Goal: Find specific page/section: Find specific page/section

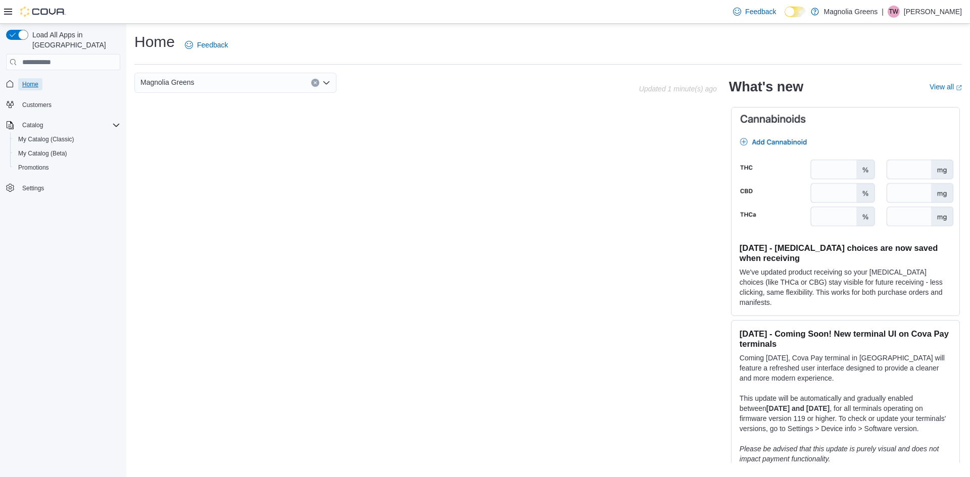
click at [30, 80] on span "Home" at bounding box center [30, 84] width 16 height 8
click at [107, 119] on div "Catalog" at bounding box center [69, 125] width 102 height 12
click at [30, 135] on span "My Catalog (Classic)" at bounding box center [46, 139] width 56 height 8
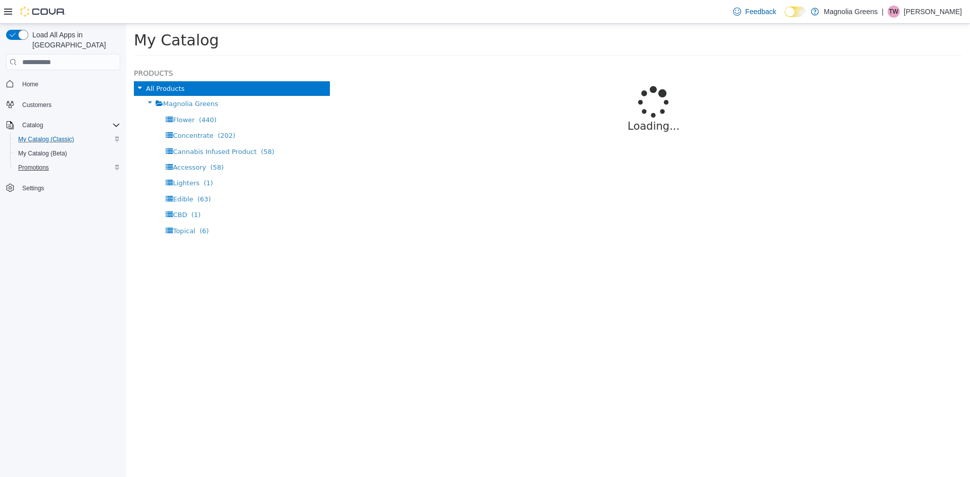
select select "**********"
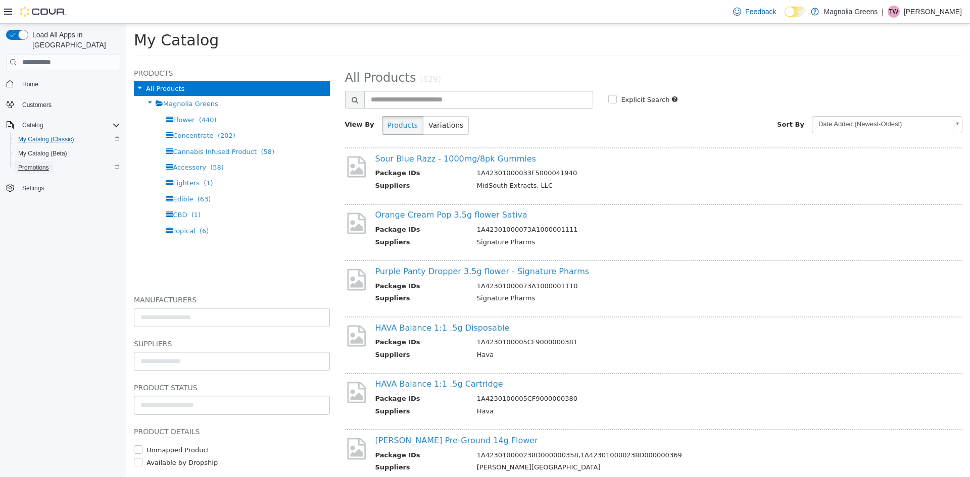
click at [34, 164] on span "Promotions" at bounding box center [33, 168] width 31 height 8
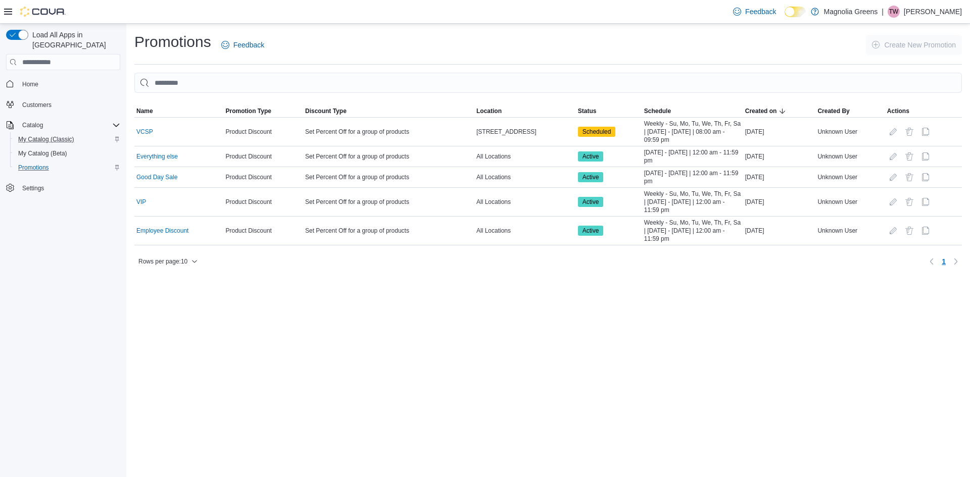
click at [7, 12] on icon at bounding box center [8, 12] width 8 height 6
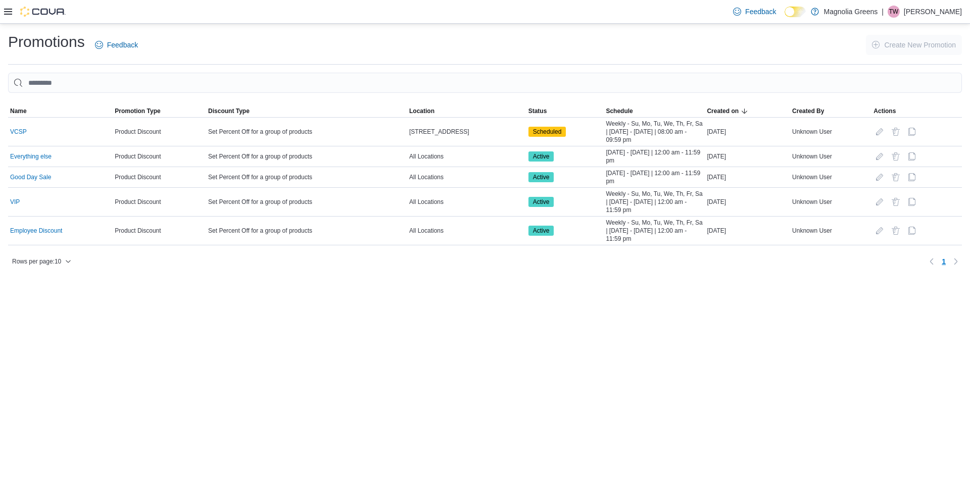
click at [7, 12] on icon at bounding box center [8, 12] width 8 height 6
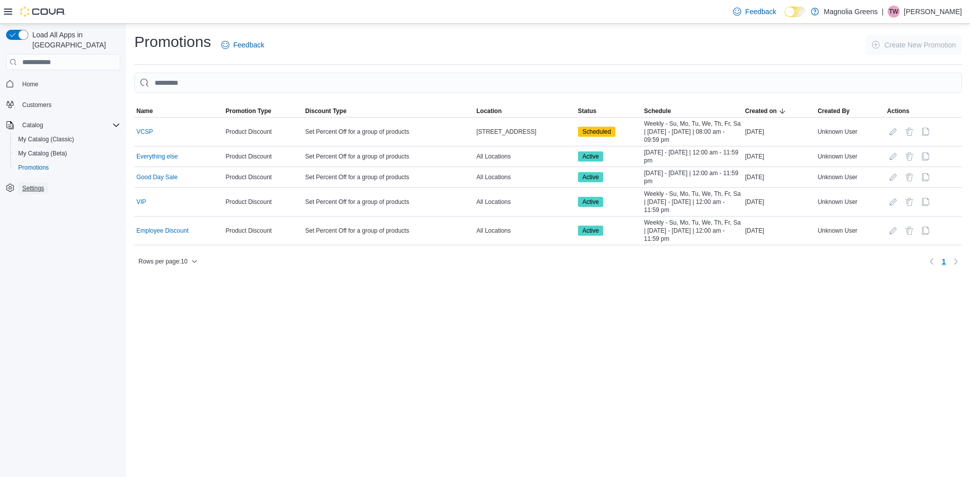
click at [35, 184] on span "Settings" at bounding box center [33, 188] width 22 height 8
